Goal: Task Accomplishment & Management: Complete application form

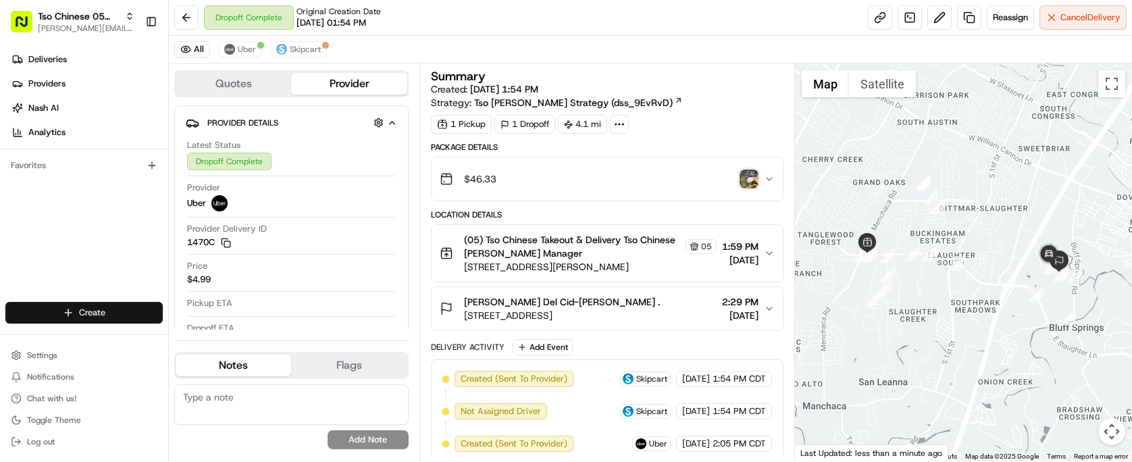
click at [117, 307] on html "Tso Chinese 05 Menchaca [EMAIL_ADDRESS][DOMAIN_NAME] Toggle Sidebar Deliveries …" at bounding box center [566, 231] width 1132 height 462
click at [263, 332] on link "Delivery" at bounding box center [244, 337] width 151 height 24
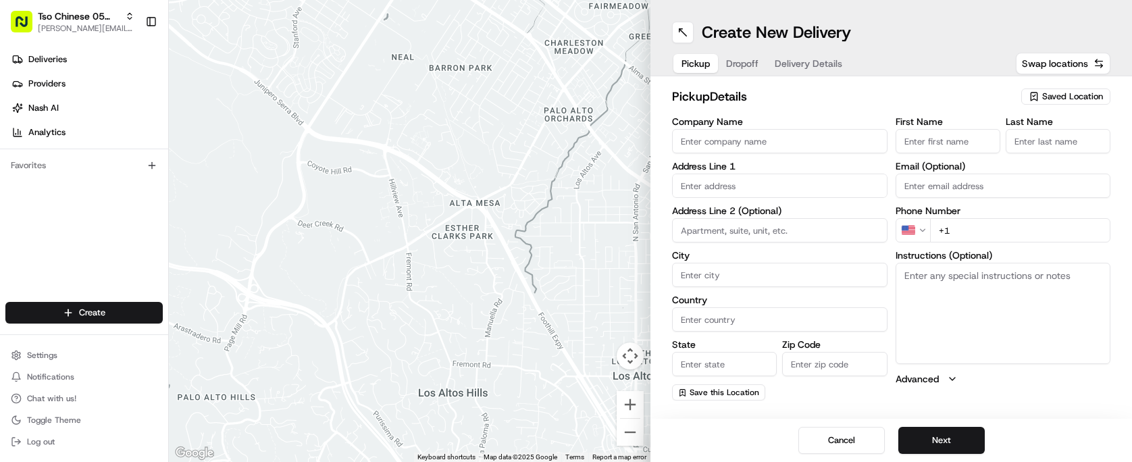
click at [1071, 103] on div "Saved Location" at bounding box center [1065, 96] width 89 height 16
click at [1070, 146] on span "(05) Tso Chinese Takeout & Delivery (05)" at bounding box center [1042, 147] width 166 height 12
type input "(05) Tso Chinese Takeout & Delivery"
type input "[STREET_ADDRESS][PERSON_NAME]"
type input "Ste 100"
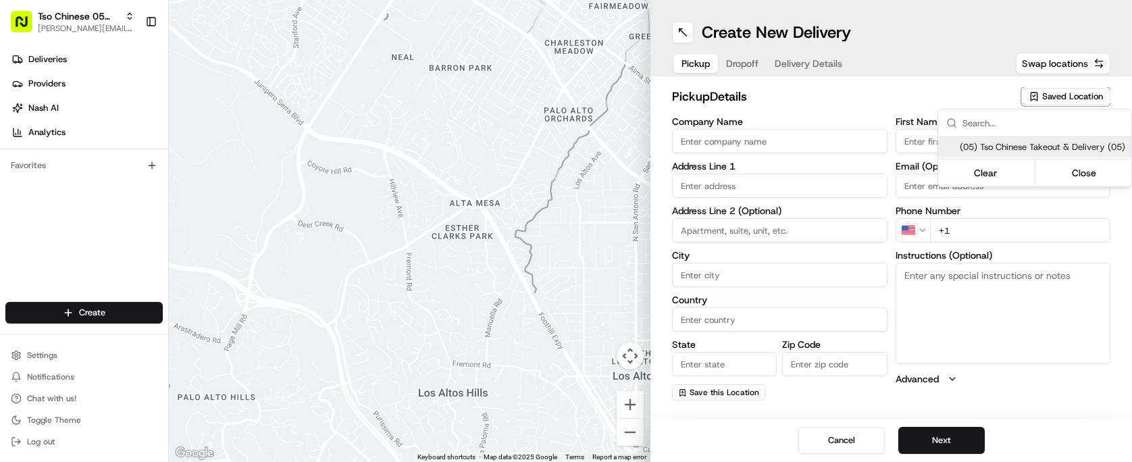
type input "Austin"
type input "US"
type input "[GEOGRAPHIC_DATA]"
type input "78748"
type input "Tso Chinese"
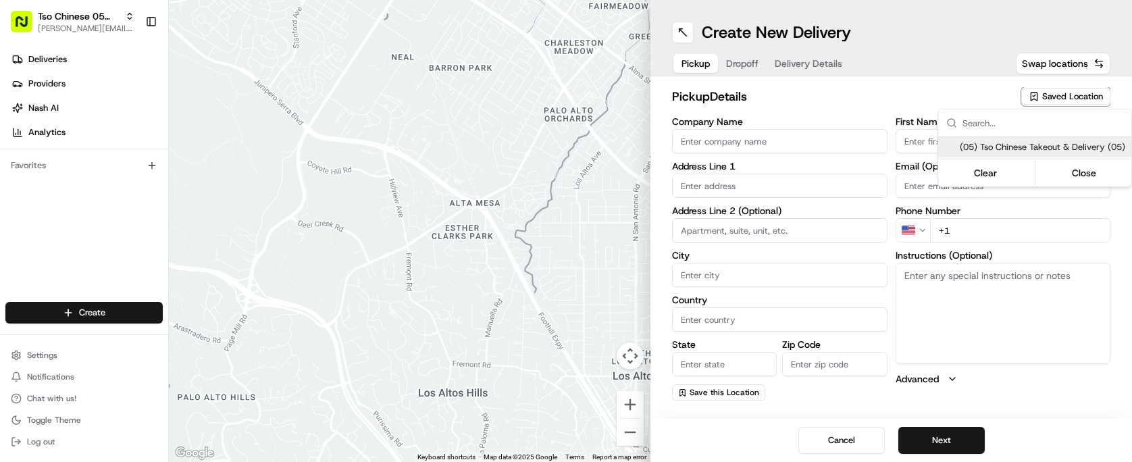
type input "[PERSON_NAME] Manager"
type input "[EMAIL_ADDRESS][DOMAIN_NAME]"
type input "[PHONE_NUMBER]"
type textarea "Submit a picture displaying address & food as Proof of Delivery. Envía una foto…"
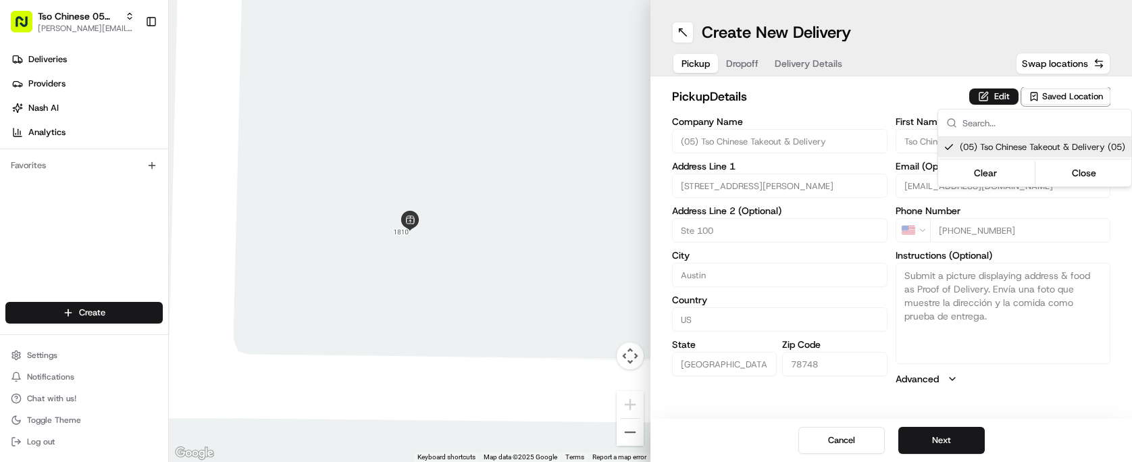
click at [961, 440] on html "Tso Chinese 05 Menchaca paul@tsochinese.com Toggle Sidebar Deliveries Providers…" at bounding box center [566, 231] width 1132 height 462
click at [961, 440] on button "Next" at bounding box center [941, 440] width 86 height 27
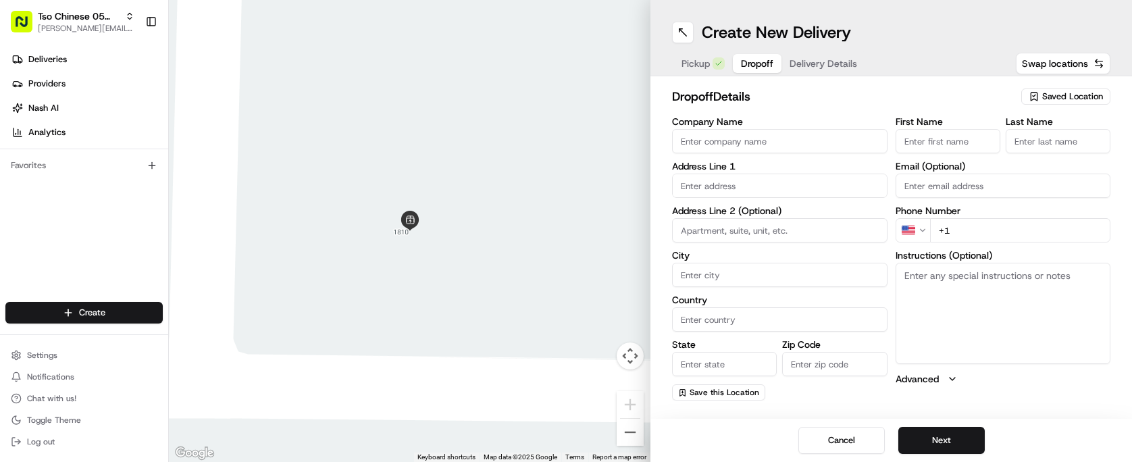
click at [818, 134] on input "Company Name" at bounding box center [779, 141] width 215 height 24
type input "[PERSON_NAME]"
click at [978, 141] on input "First Name" at bounding box center [947, 141] width 105 height 24
type input "[PERSON_NAME]"
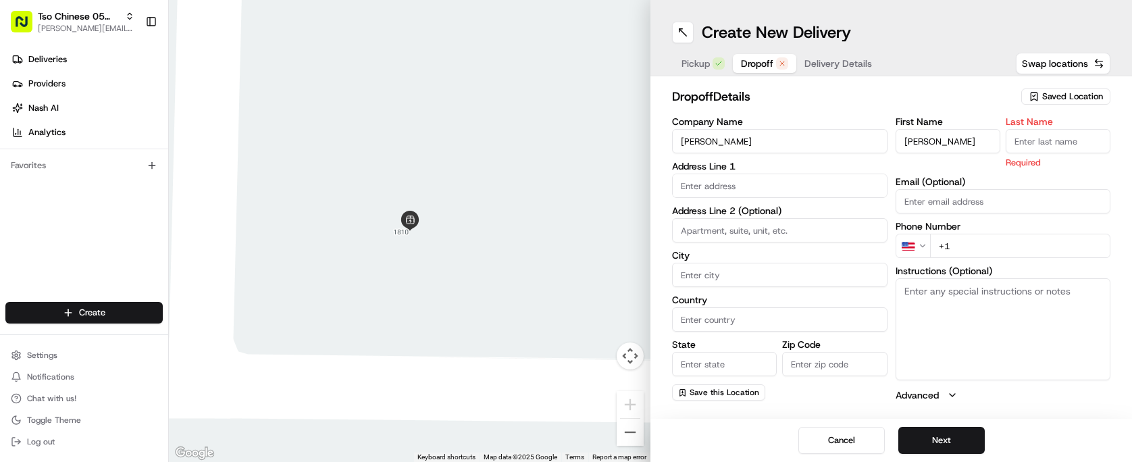
click at [1071, 141] on input "Last Name" at bounding box center [1057, 141] width 105 height 24
type input "."
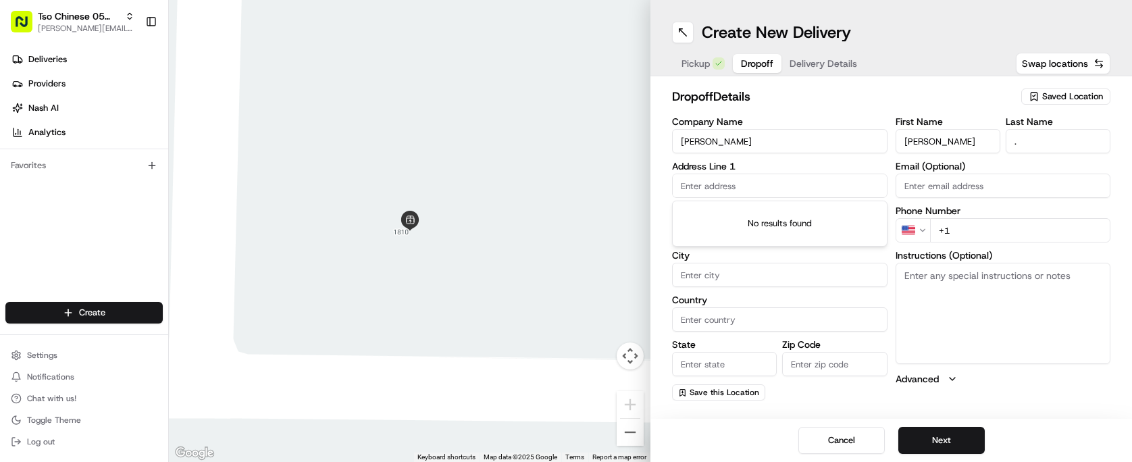
click at [720, 179] on input "text" at bounding box center [779, 186] width 215 height 24
type input "#"
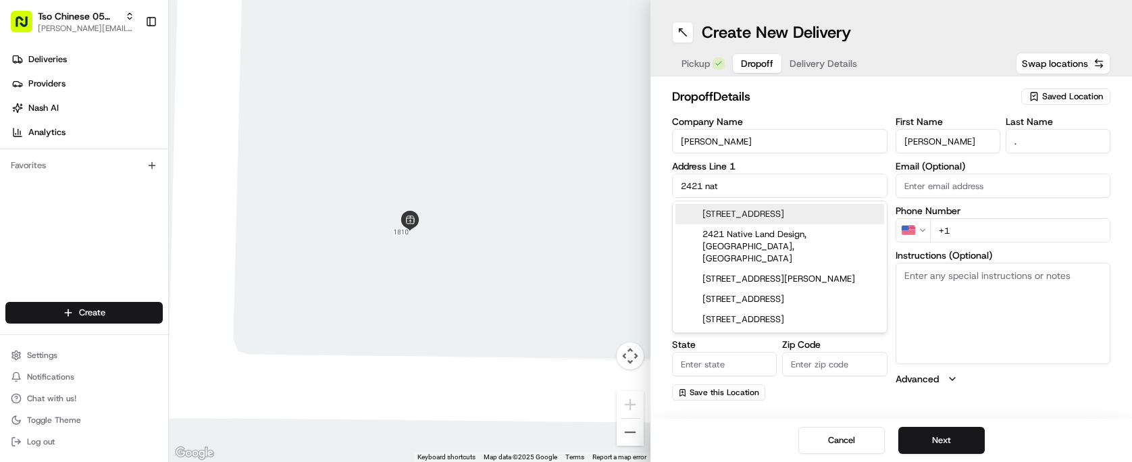
click at [795, 210] on div "2421 National Park Boulevard, Austin, TX" at bounding box center [779, 214] width 209 height 20
type input "[STREET_ADDRESS]"
type input "Austin"
type input "United States"
type input "[GEOGRAPHIC_DATA]"
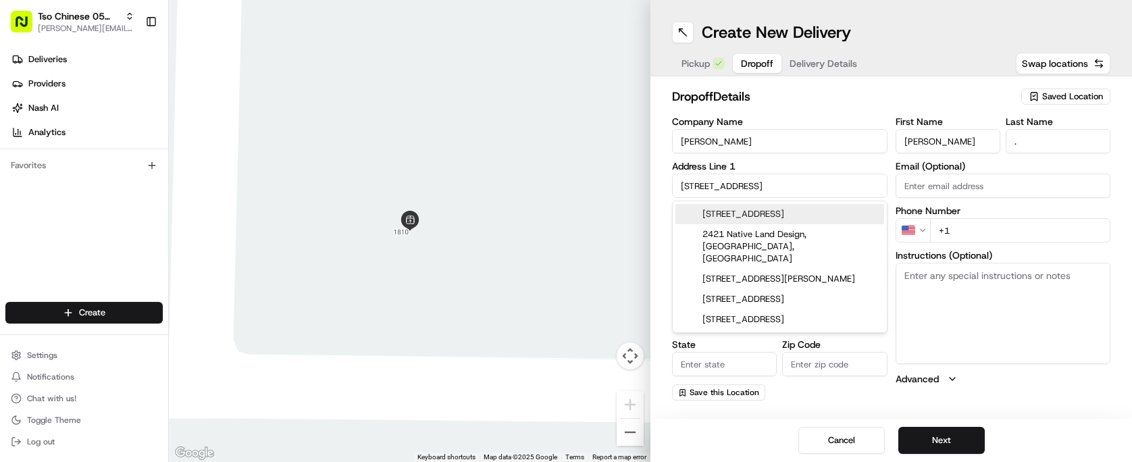
type input "78747"
type input "2421 National Park Boulevard"
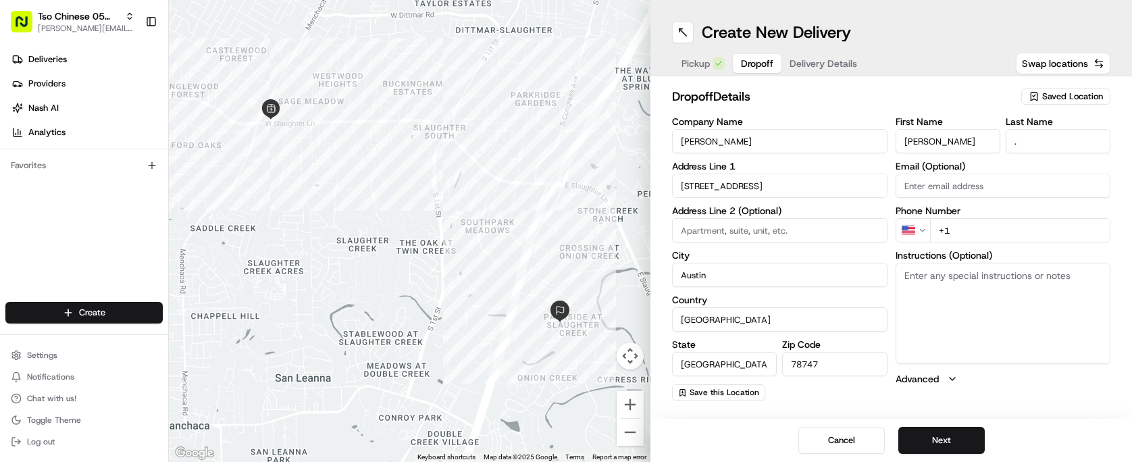
click at [976, 231] on input "+1" at bounding box center [1020, 230] width 181 height 24
type input "[PHONE_NUMBER]"
click at [946, 437] on button "Next" at bounding box center [941, 440] width 86 height 27
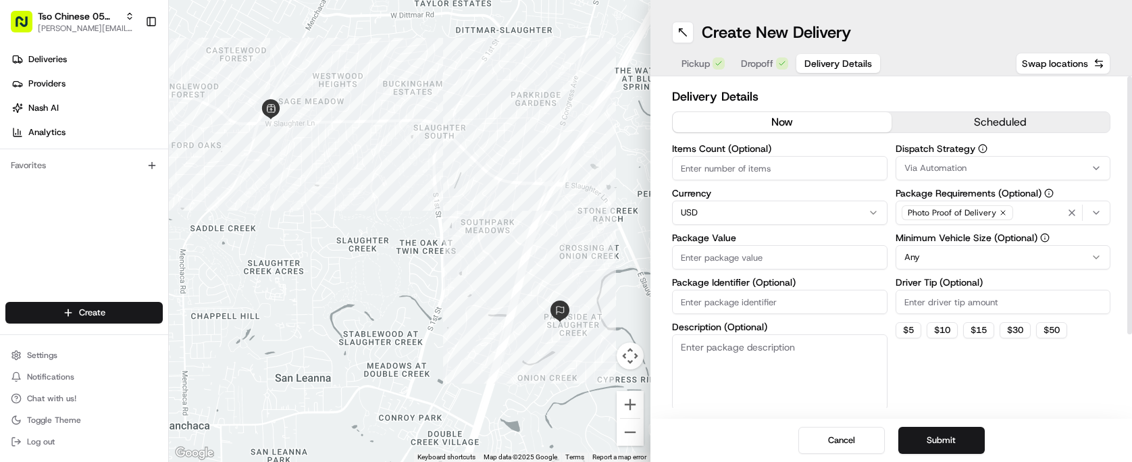
click at [810, 176] on input "Items Count (Optional)" at bounding box center [779, 168] width 215 height 24
type input "5"
click at [783, 249] on input "Package Value" at bounding box center [779, 257] width 215 height 24
type input "47.36"
click at [812, 309] on input "Package Identifier (Optional)" at bounding box center [779, 302] width 215 height 24
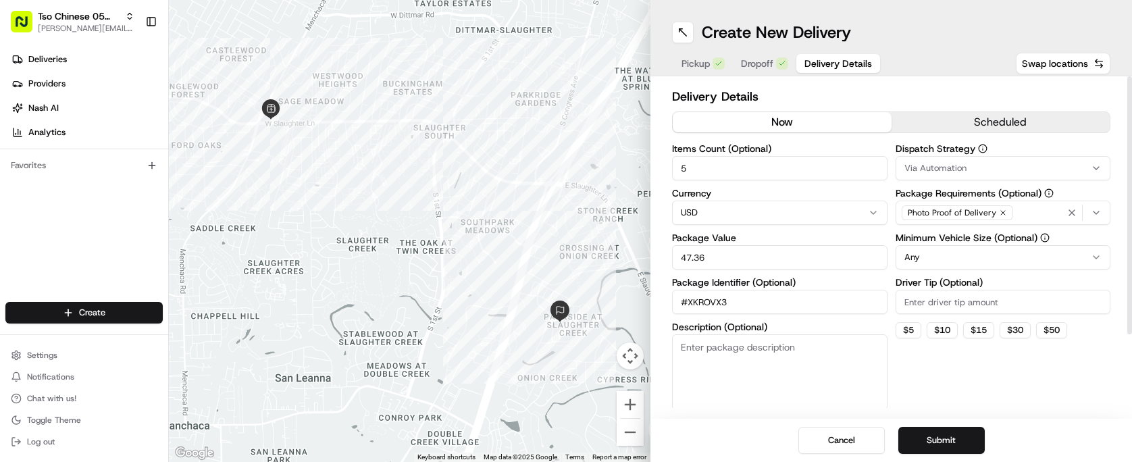
type input "#XKROVX3"
click at [974, 305] on input "Driver Tip (Optional)" at bounding box center [1002, 302] width 215 height 24
type input "2.00"
click at [984, 265] on html "Tso Chinese 05 Menchaca paul@tsochinese.com Toggle Sidebar Deliveries Providers…" at bounding box center [566, 231] width 1132 height 462
click at [999, 167] on div "Via Automation" at bounding box center [1003, 168] width 209 height 12
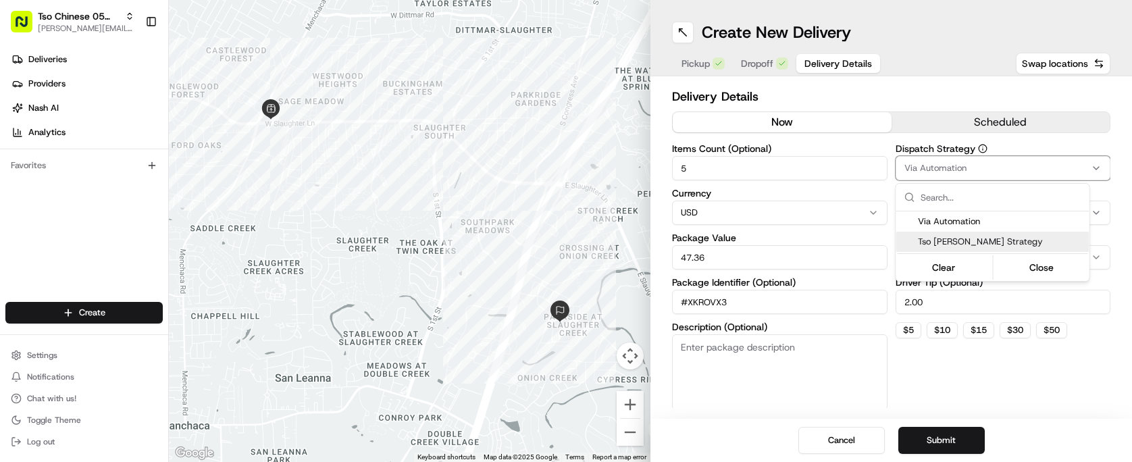
click at [970, 239] on span "Tso [PERSON_NAME] Strategy" at bounding box center [1001, 242] width 166 height 12
click at [1002, 423] on html "Tso Chinese 05 Menchaca paul@tsochinese.com Toggle Sidebar Deliveries Providers…" at bounding box center [566, 231] width 1132 height 462
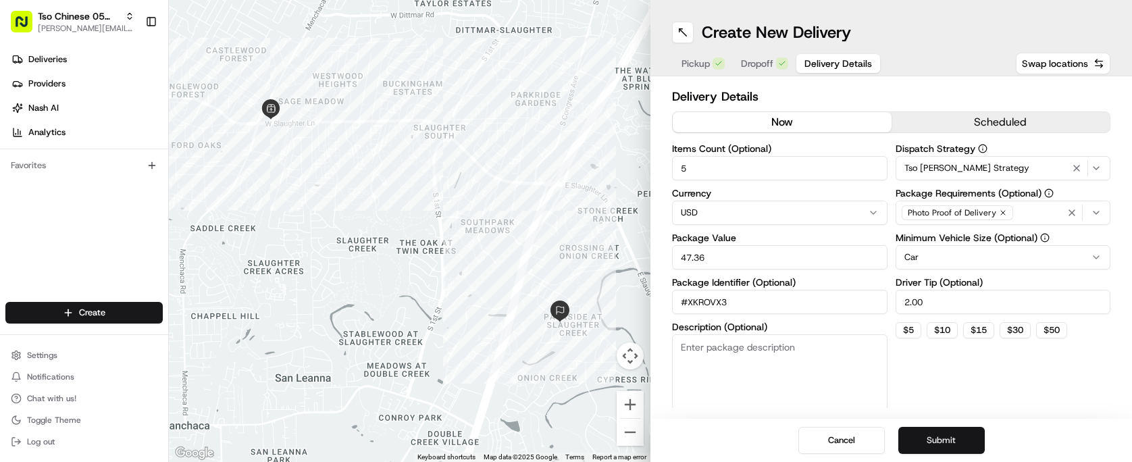
click at [974, 433] on button "Submit" at bounding box center [941, 440] width 86 height 27
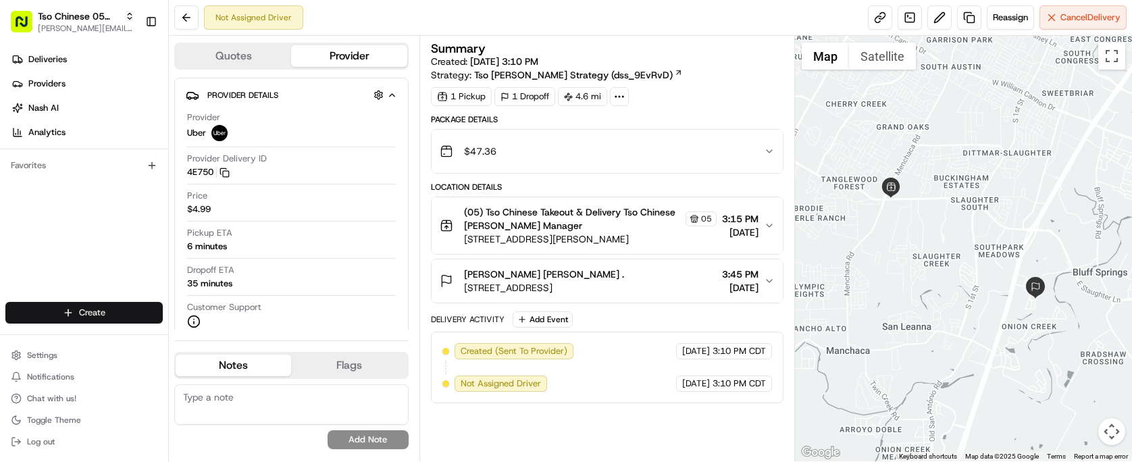
click at [106, 307] on html "Tso Chinese 05 Menchaca paul@tsochinese.com Toggle Sidebar Deliveries Providers…" at bounding box center [566, 231] width 1132 height 462
click at [250, 340] on link "Delivery" at bounding box center [244, 337] width 151 height 24
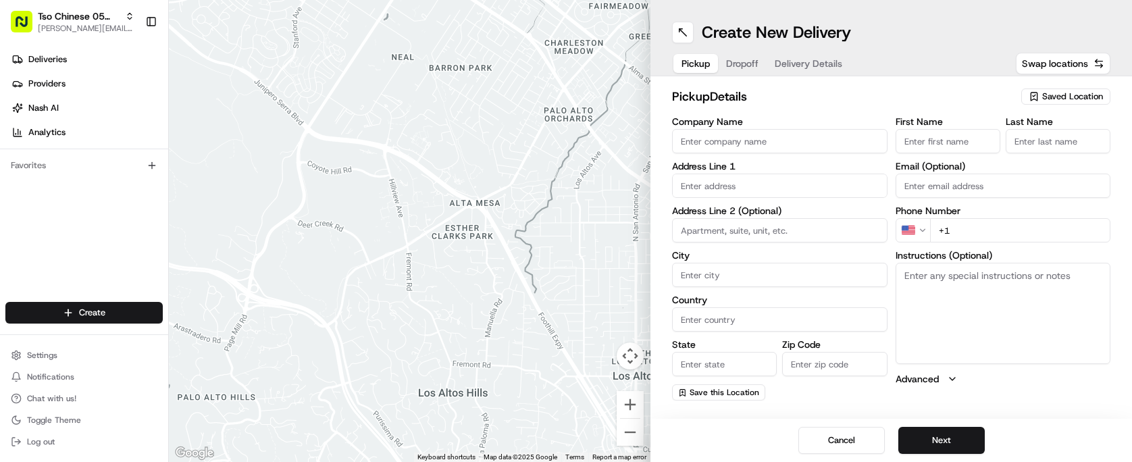
click at [1062, 107] on div "pickup Details Saved Location" at bounding box center [891, 99] width 438 height 24
click at [1065, 100] on span "Saved Location" at bounding box center [1072, 96] width 61 height 12
click at [1062, 138] on div "(05) Tso Chinese Takeout & Delivery (05)" at bounding box center [1034, 147] width 193 height 20
type input "(05) Tso Chinese Takeout & Delivery"
type input "[STREET_ADDRESS][PERSON_NAME]"
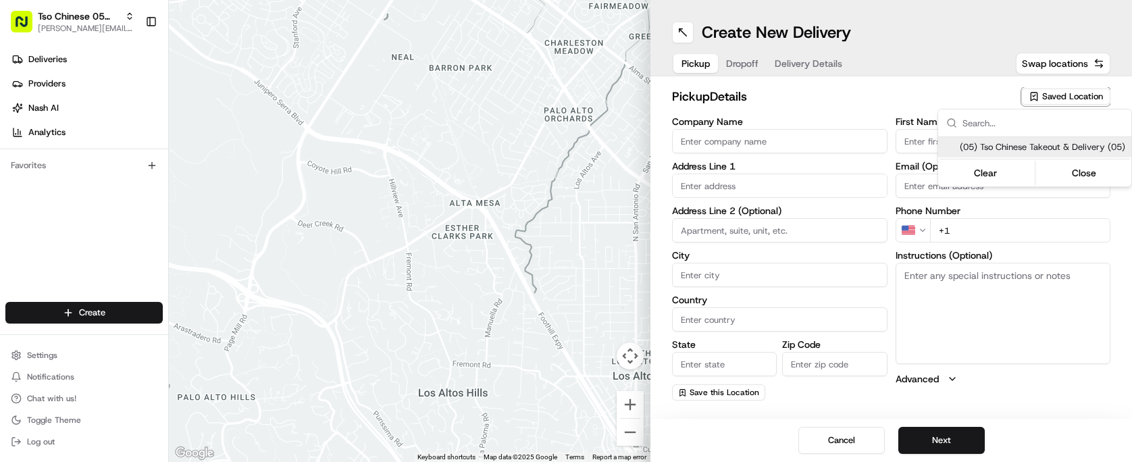
type input "Ste 100"
type input "Austin"
type input "US"
type input "[GEOGRAPHIC_DATA]"
type input "78748"
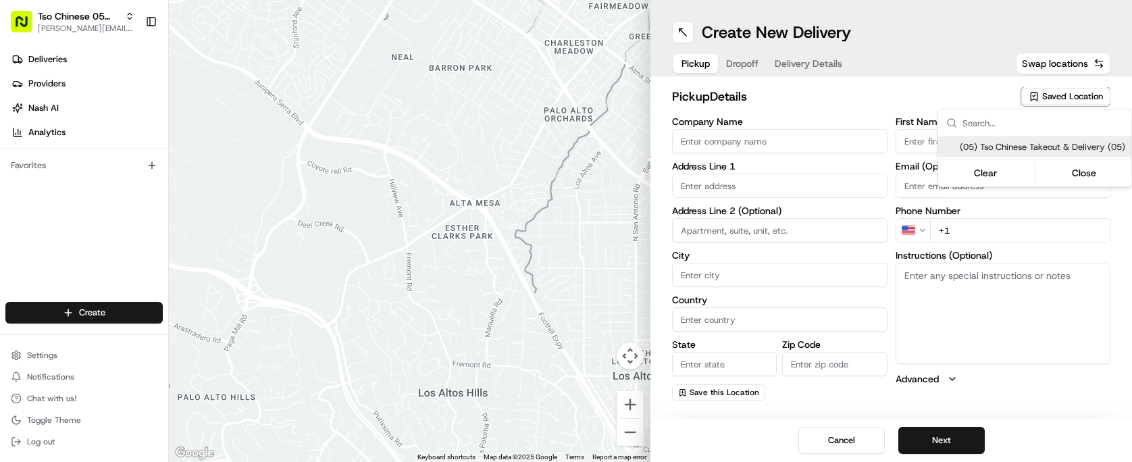
type input "Tso Chinese"
type input "[PERSON_NAME] Manager"
type input "[EMAIL_ADDRESS][DOMAIN_NAME]"
type input "[PHONE_NUMBER]"
type textarea "Submit a picture displaying address & food as Proof of Delivery. Envía una foto…"
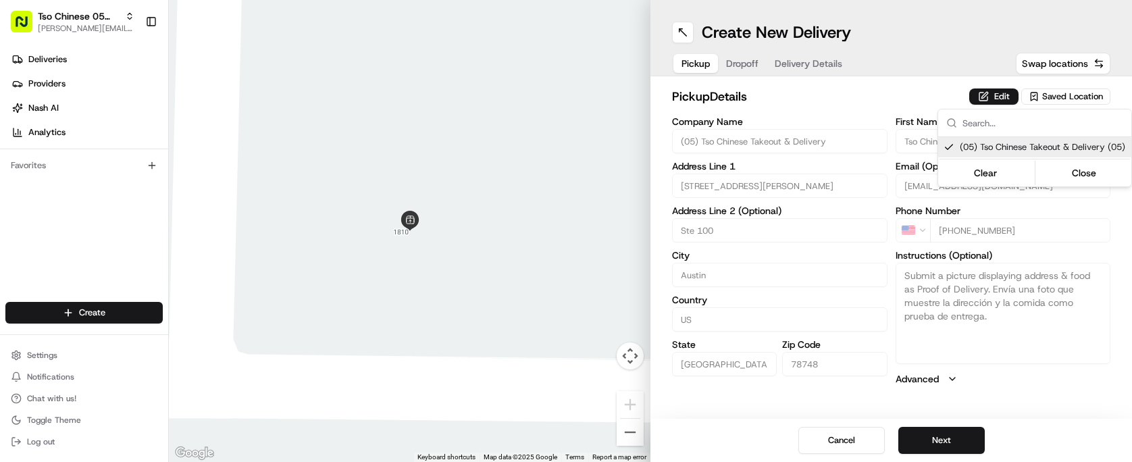
click at [963, 442] on html "Tso Chinese 05 Menchaca paul@tsochinese.com Toggle Sidebar Deliveries Providers…" at bounding box center [566, 231] width 1132 height 462
click at [963, 442] on button "Next" at bounding box center [941, 440] width 86 height 27
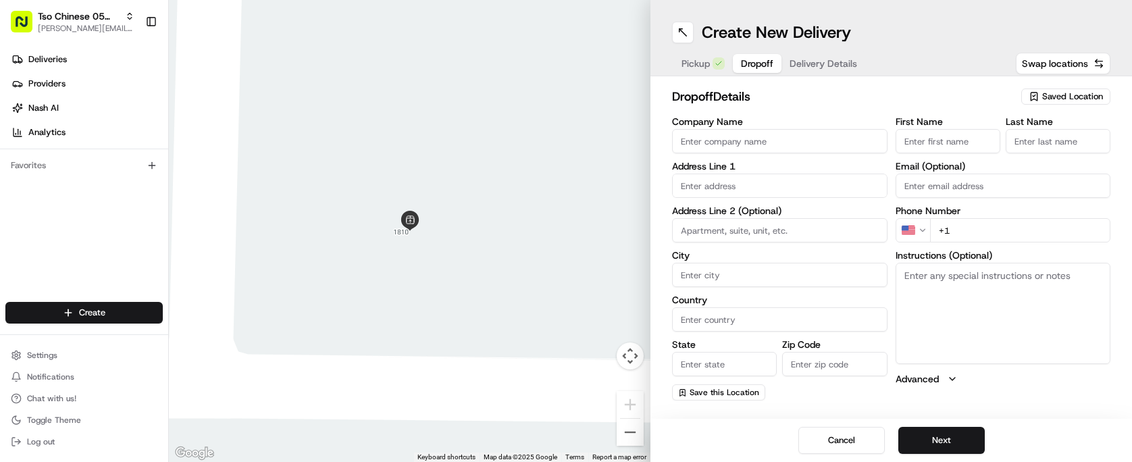
click at [777, 142] on input "Company Name" at bounding box center [779, 141] width 215 height 24
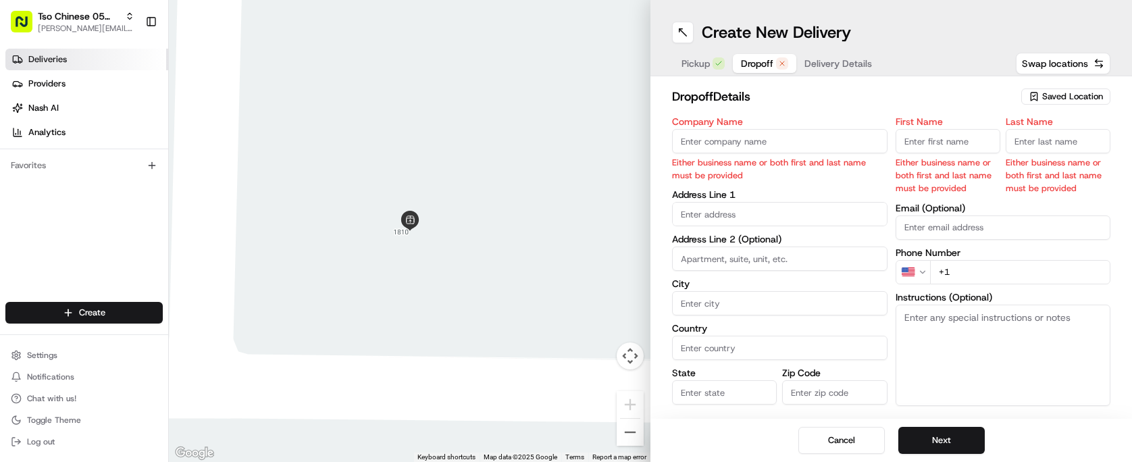
click at [100, 55] on link "Deliveries" at bounding box center [86, 60] width 163 height 22
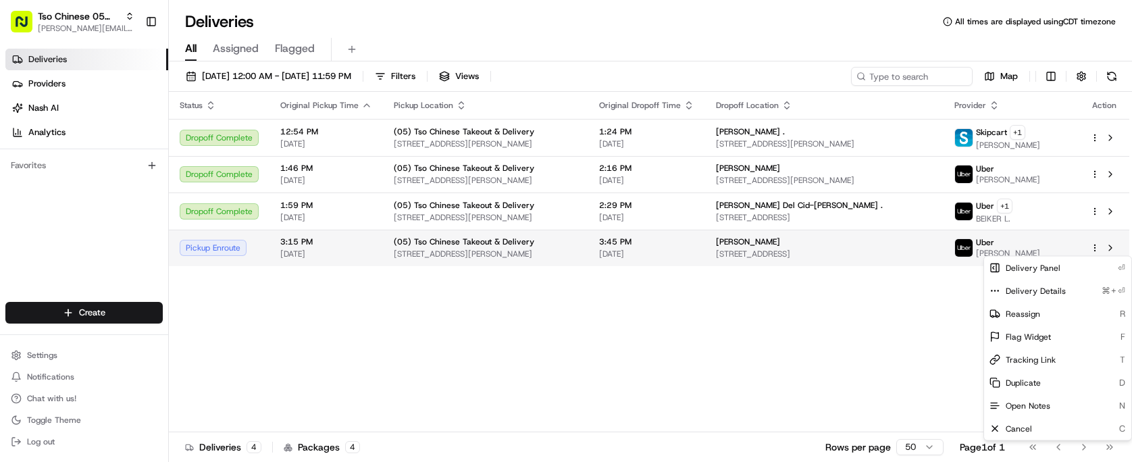
click at [1094, 246] on html "Tso Chinese 05 Menchaca paul@tsochinese.com Toggle Sidebar Deliveries Providers…" at bounding box center [566, 231] width 1132 height 462
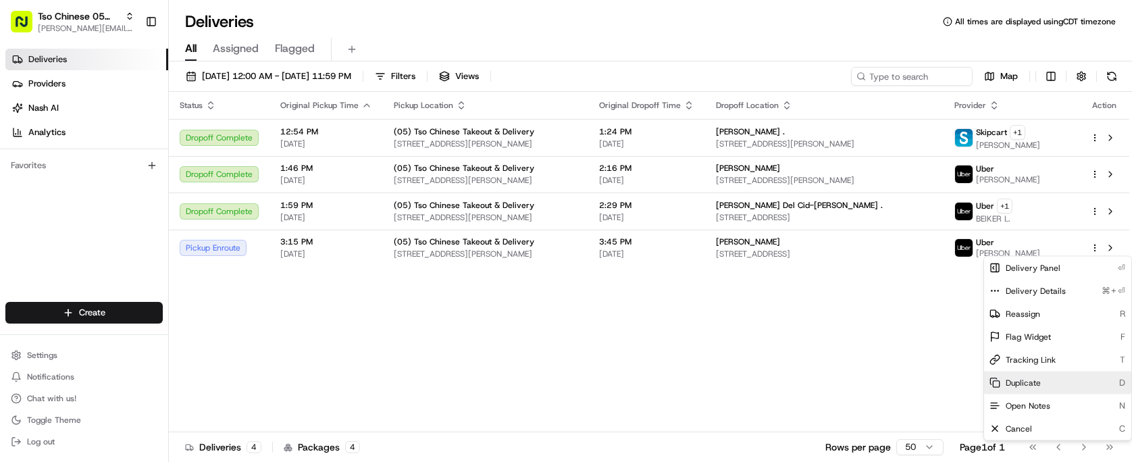
click at [1050, 377] on div "Duplicate D" at bounding box center [1057, 382] width 147 height 23
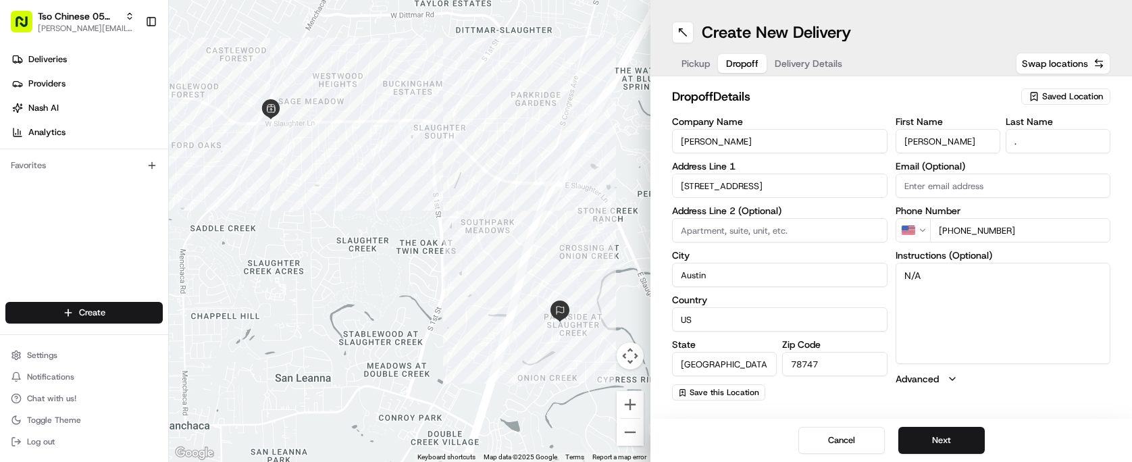
click at [746, 65] on span "Dropoff" at bounding box center [742, 64] width 32 height 14
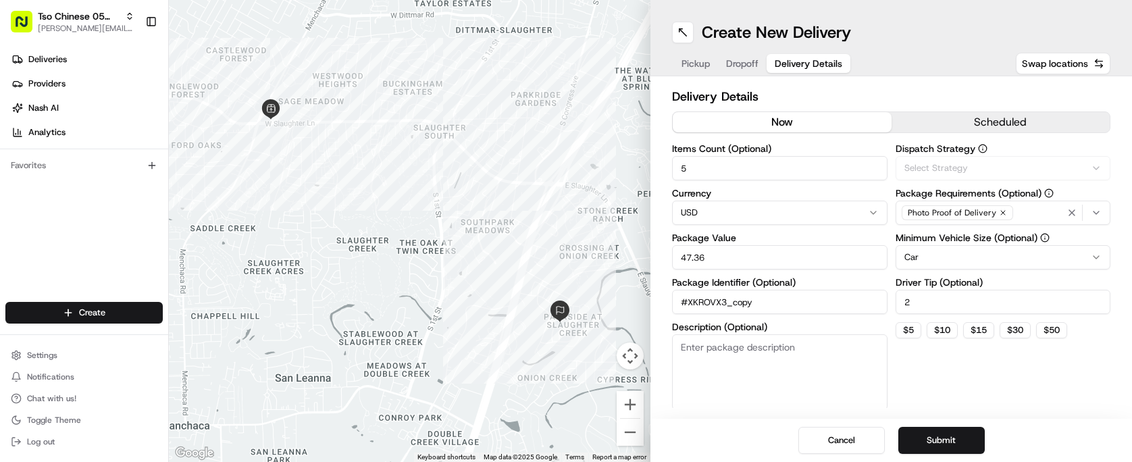
click at [815, 58] on span "Delivery Details" at bounding box center [808, 64] width 68 height 14
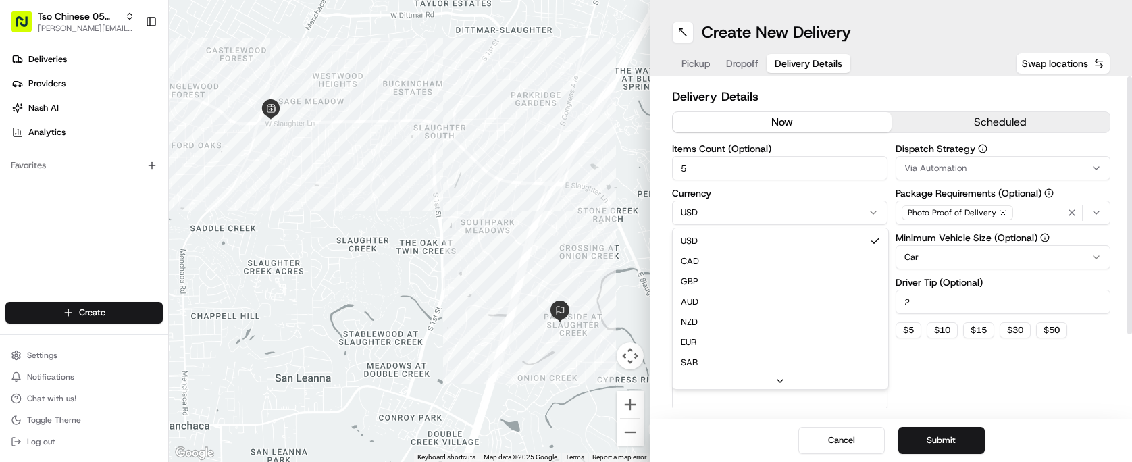
click at [773, 207] on html "Tso Chinese 05 Menchaca [EMAIL_ADDRESS][DOMAIN_NAME] Toggle Sidebar Deliveries …" at bounding box center [566, 231] width 1132 height 462
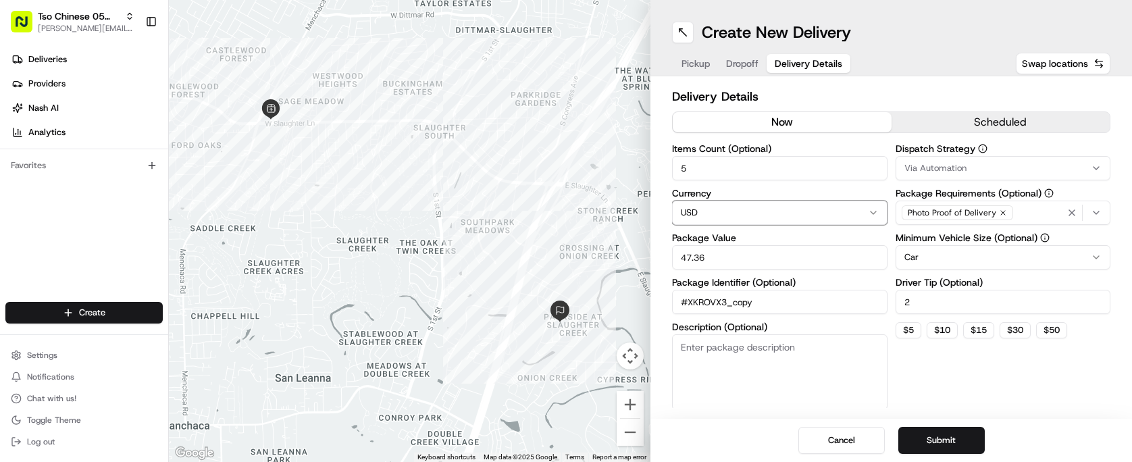
click at [765, 177] on html "Tso Chinese 05 Menchaca [EMAIL_ADDRESS][DOMAIN_NAME] Toggle Sidebar Deliveries …" at bounding box center [566, 231] width 1132 height 462
click at [765, 177] on input "5" at bounding box center [779, 168] width 215 height 24
type input "1"
click at [771, 263] on input "47.36" at bounding box center [779, 257] width 215 height 24
type input "4"
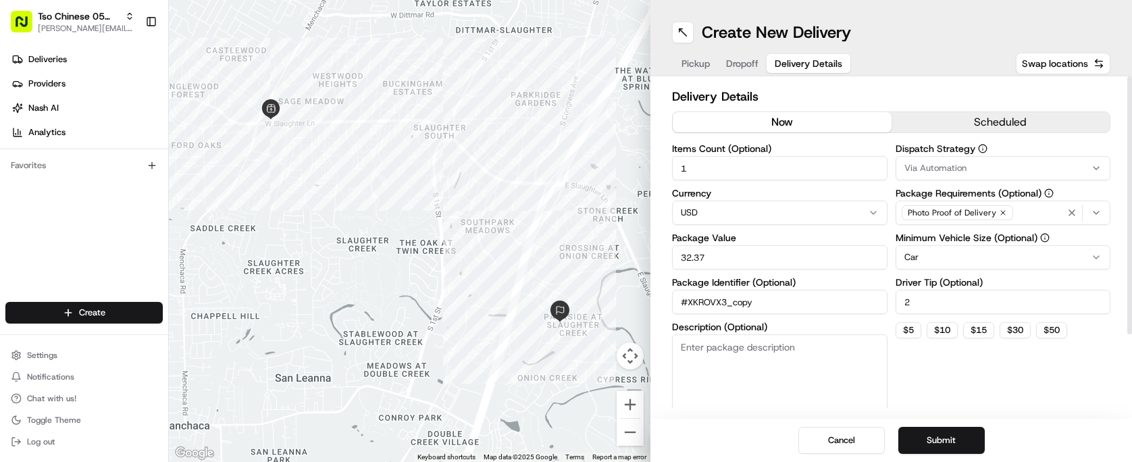
type input "32.37"
click at [777, 302] on input "#XKROVX3_copy" at bounding box center [779, 302] width 215 height 24
type input "#"
type input "#DQIFR0X"
click at [969, 165] on div "Via Automation" at bounding box center [1003, 168] width 209 height 12
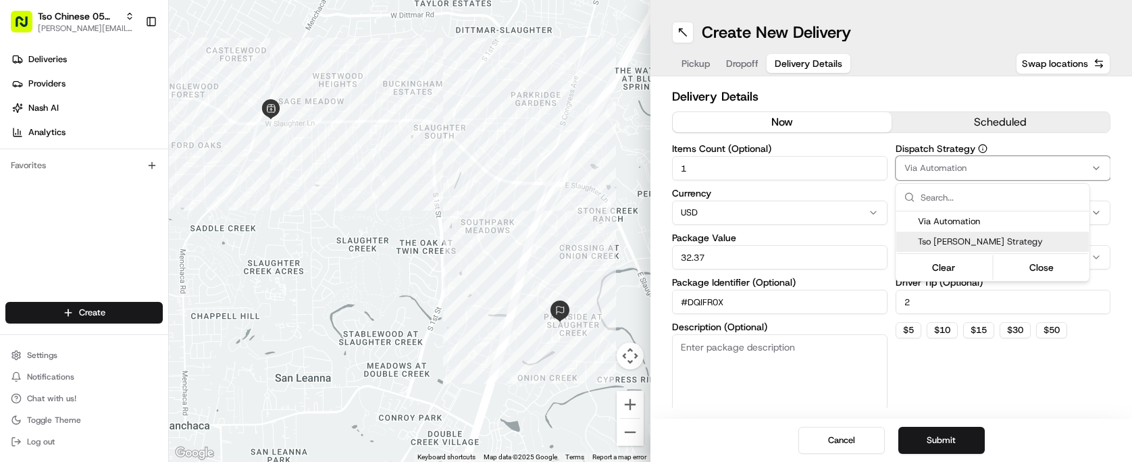
click at [966, 239] on span "Tso [PERSON_NAME] Strategy" at bounding box center [1001, 242] width 166 height 12
click at [978, 423] on html "Tso Chinese 05 Menchaca [EMAIL_ADDRESS][DOMAIN_NAME] Toggle Sidebar Deliveries …" at bounding box center [566, 231] width 1132 height 462
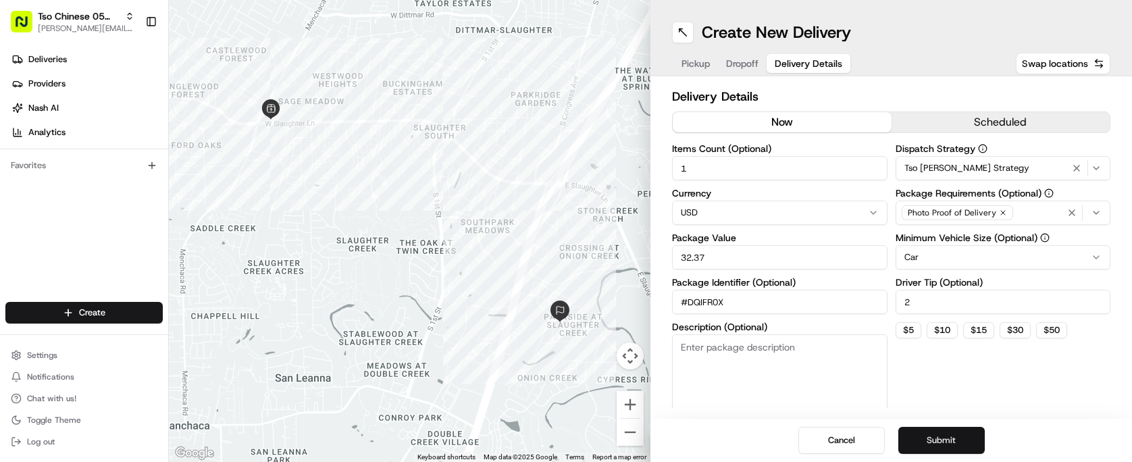
click at [977, 438] on button "Submit" at bounding box center [941, 440] width 86 height 27
